Goal: Information Seeking & Learning: Learn about a topic

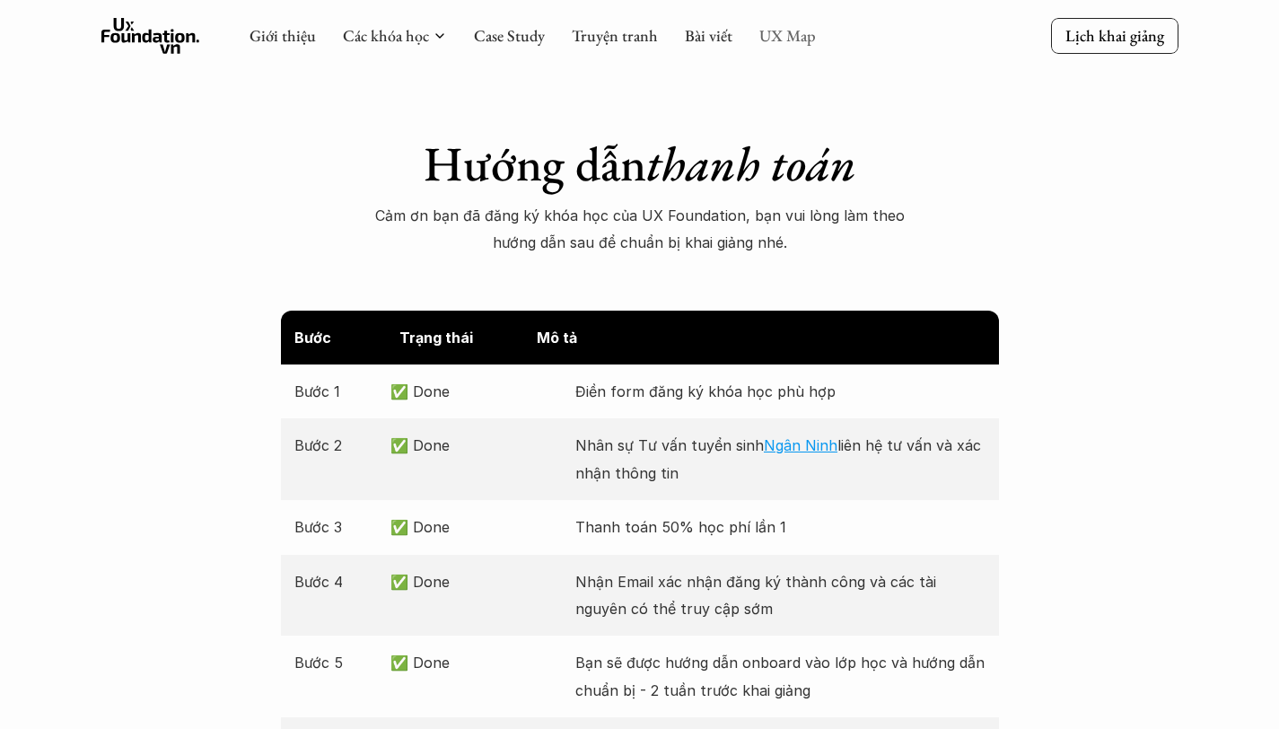
click at [784, 34] on link "UX Map" at bounding box center [787, 35] width 57 height 21
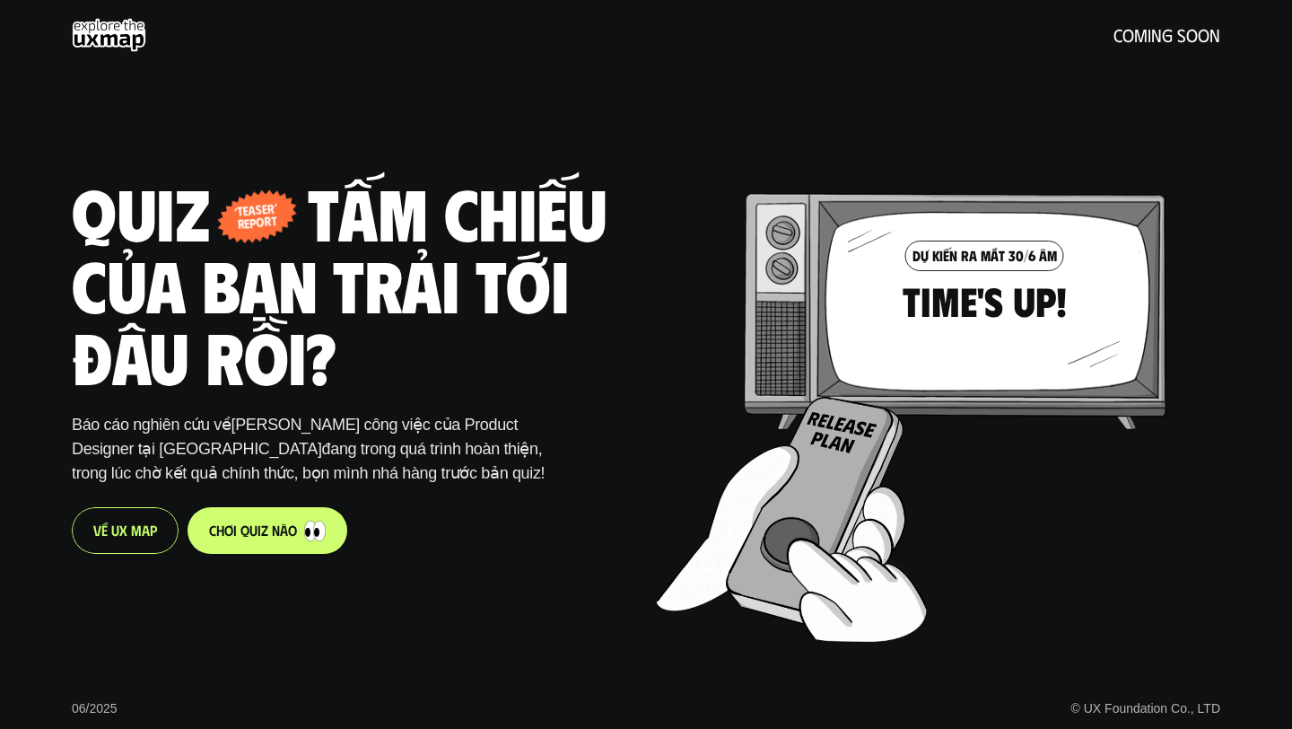
click at [119, 540] on div "V ề U X M a p" at bounding box center [125, 530] width 107 height 47
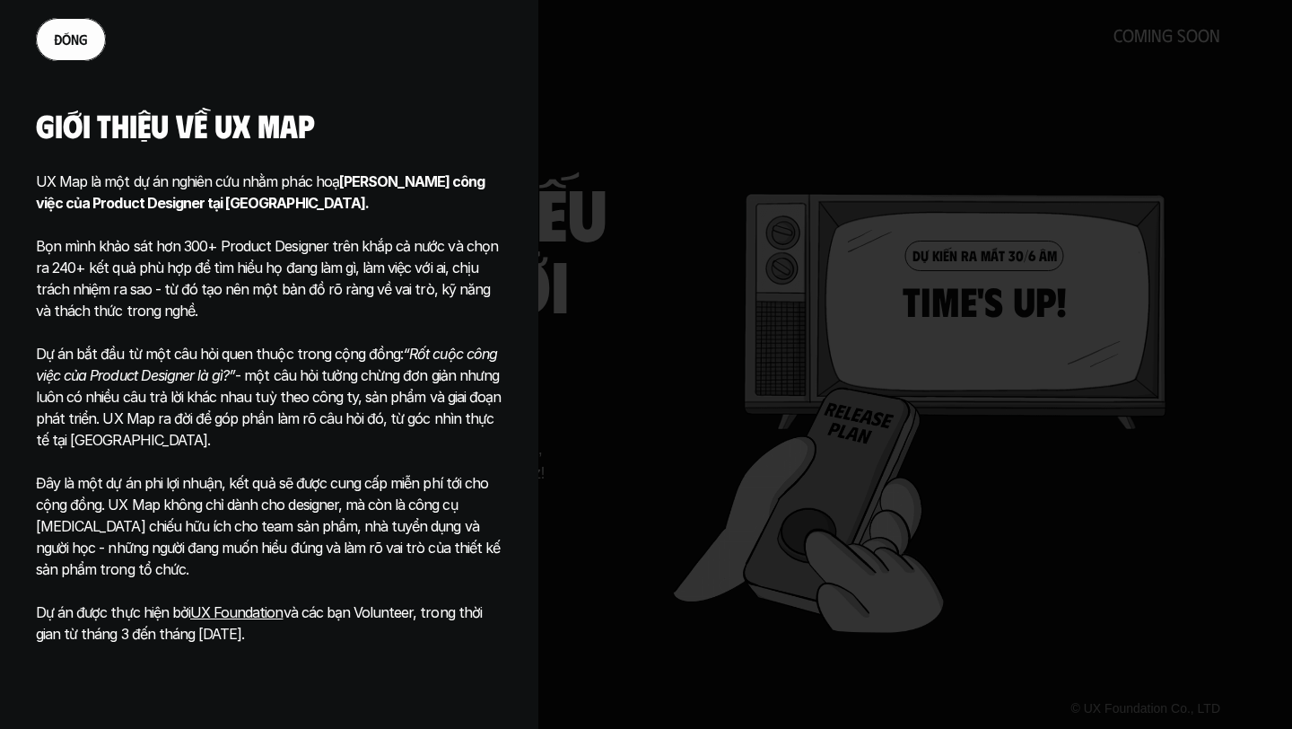
click at [429, 451] on p at bounding box center [269, 461] width 467 height 22
click at [571, 474] on div at bounding box center [646, 364] width 1292 height 729
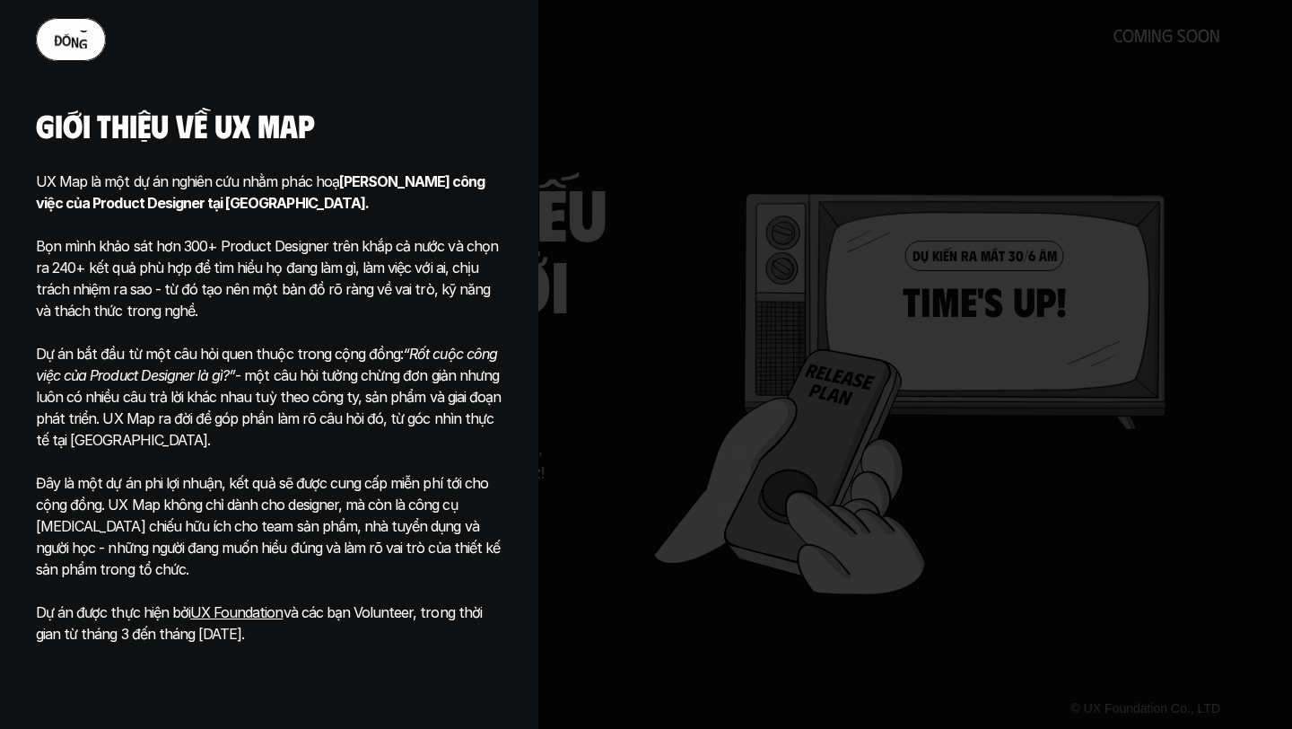
click at [81, 34] on p "đ ó n g" at bounding box center [71, 39] width 34 height 17
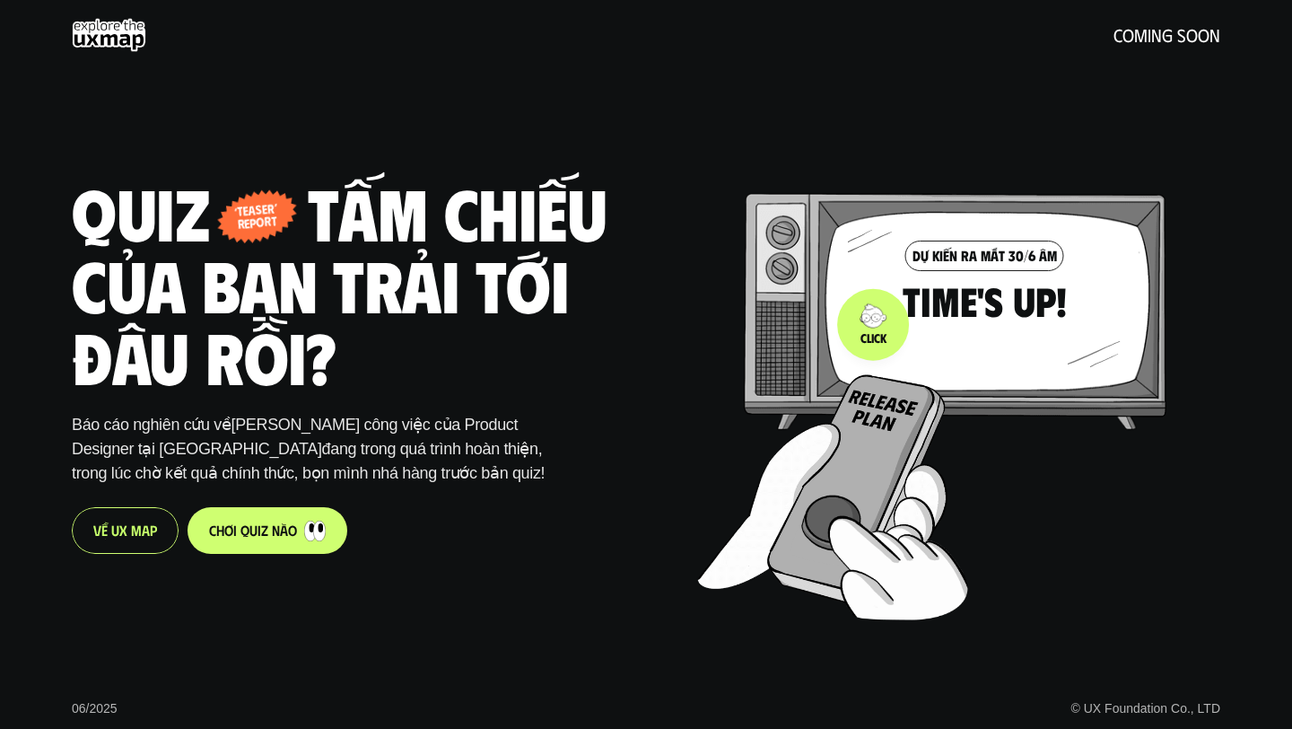
click at [875, 324] on div at bounding box center [965, 360] width 535 height 513
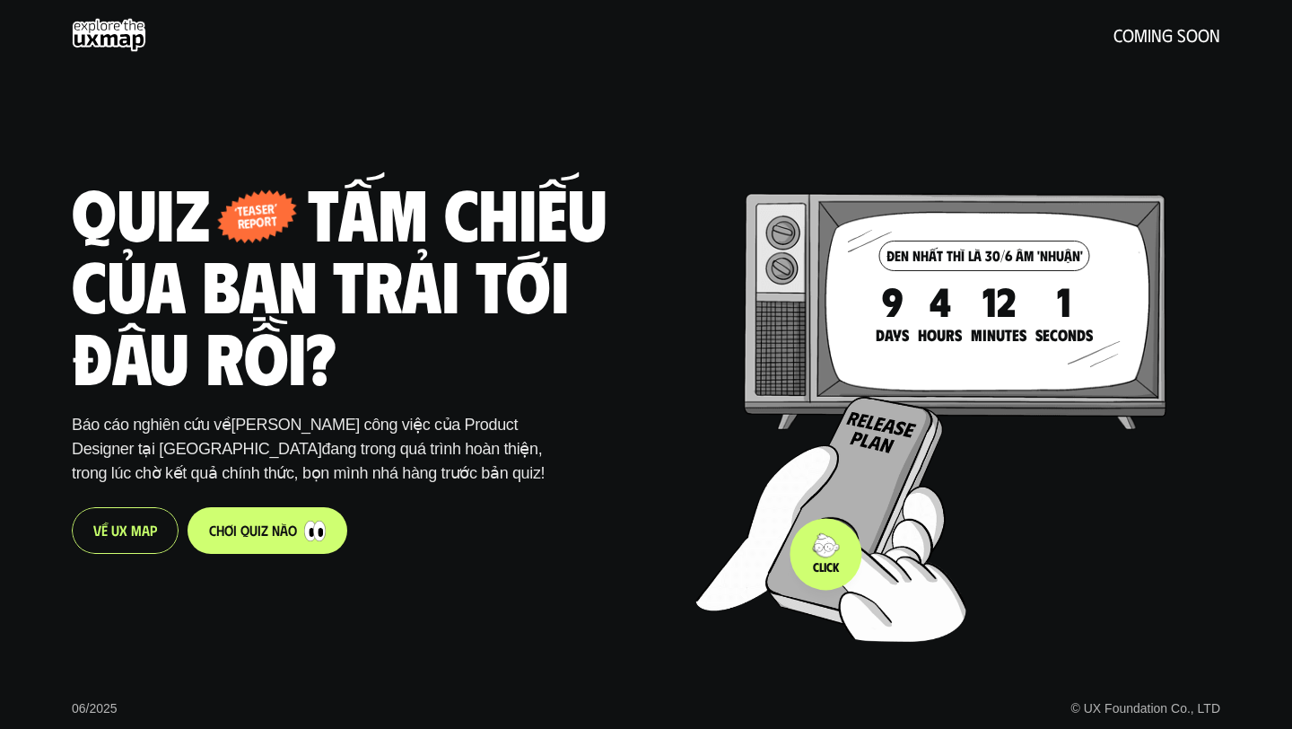
click at [825, 555] on img at bounding box center [822, 566] width 66 height 39
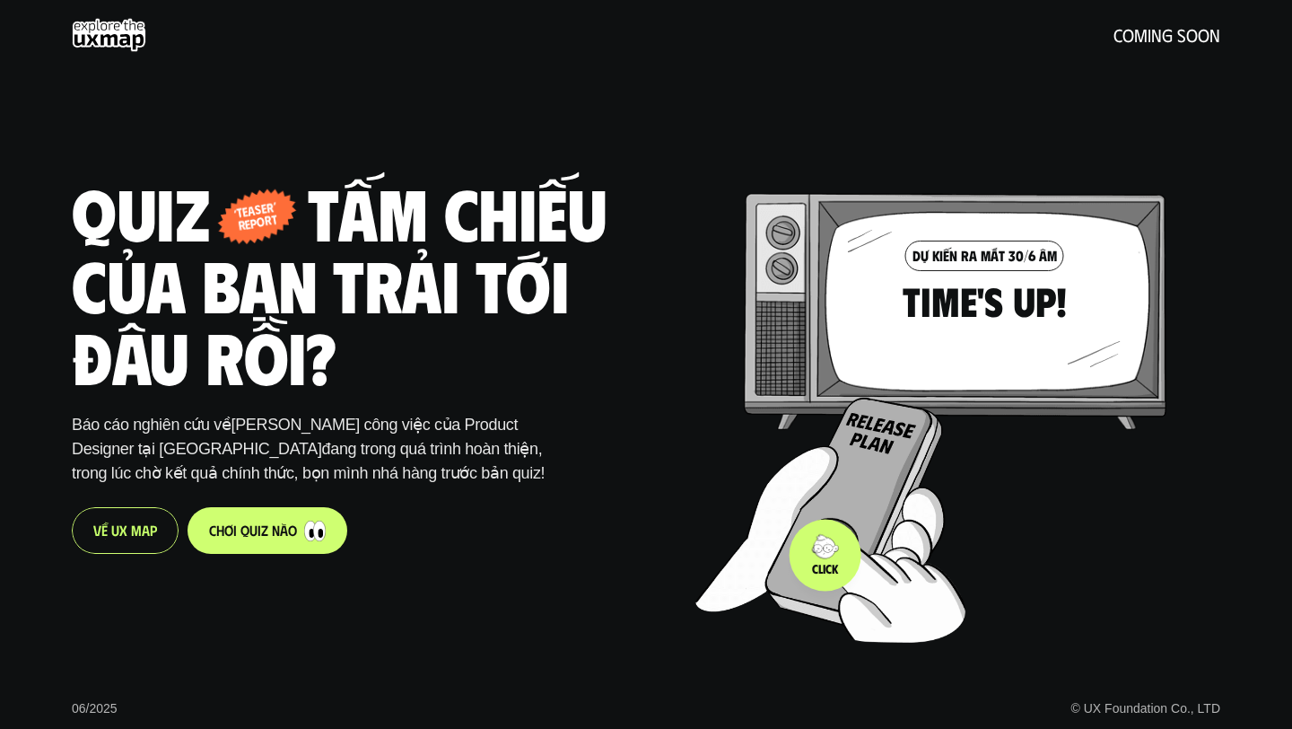
click at [826, 555] on img at bounding box center [896, 590] width 140 height 104
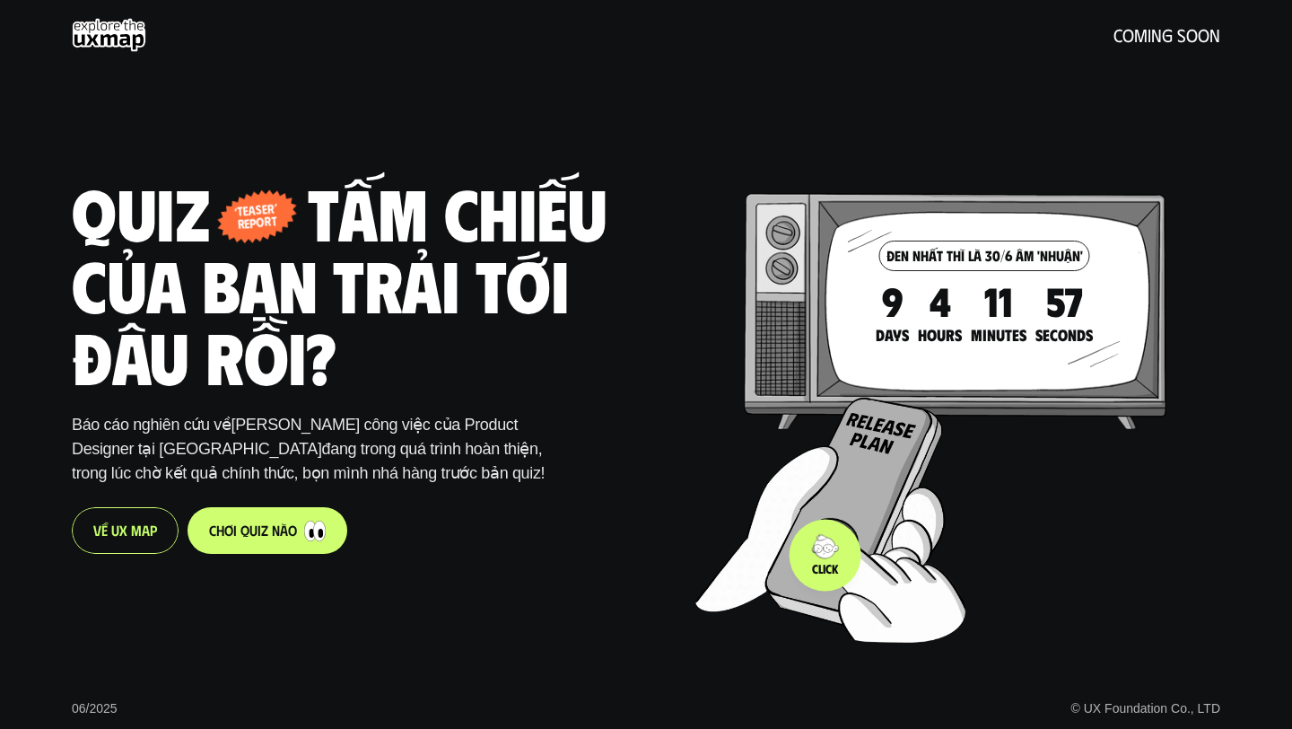
click at [826, 555] on img at bounding box center [896, 590] width 140 height 104
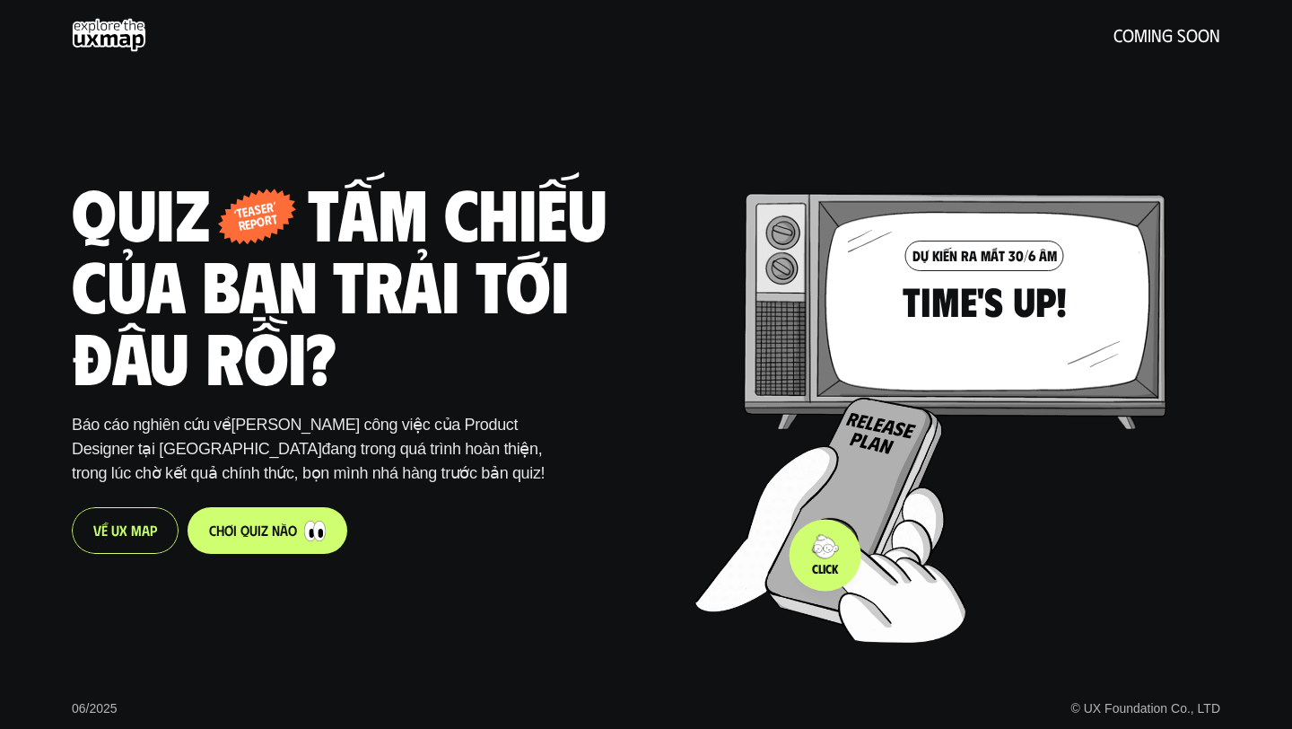
click at [826, 555] on img at bounding box center [896, 590] width 140 height 104
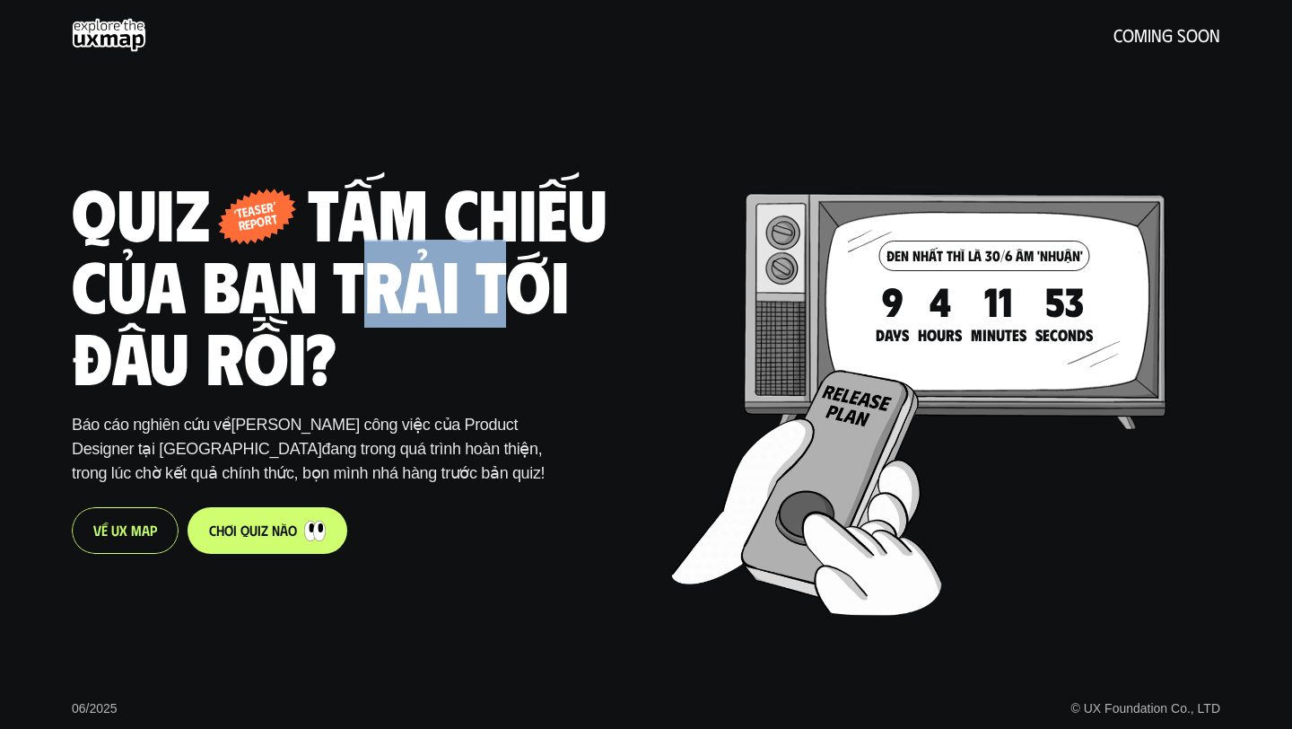
drag, startPoint x: 353, startPoint y: 276, endPoint x: 490, endPoint y: 278, distance: 137.3
click at [490, 278] on h1 "Quiz - tấm chiếu của bạn trải tới đâu rồi?" at bounding box center [356, 283] width 569 height 215
